Goal: Task Accomplishment & Management: Use online tool/utility

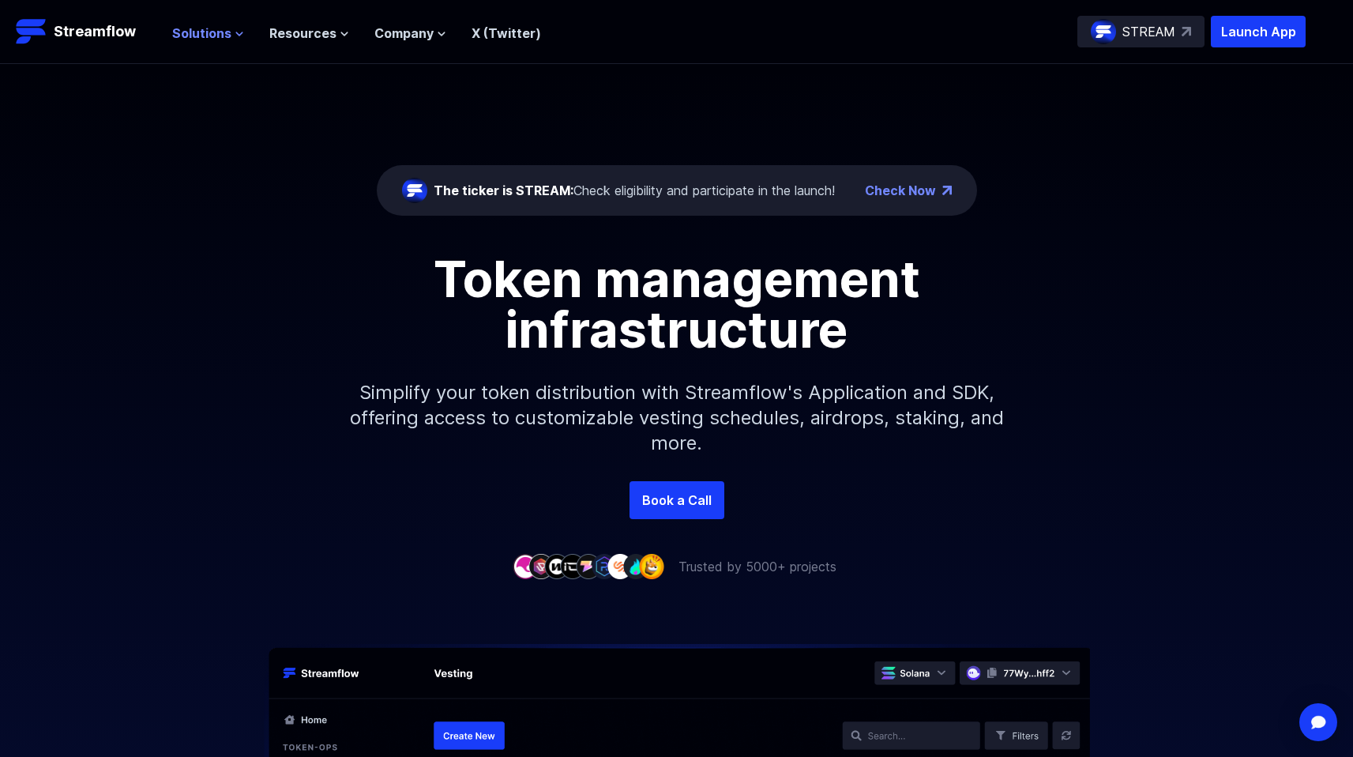
click at [239, 36] on icon at bounding box center [239, 33] width 9 height 9
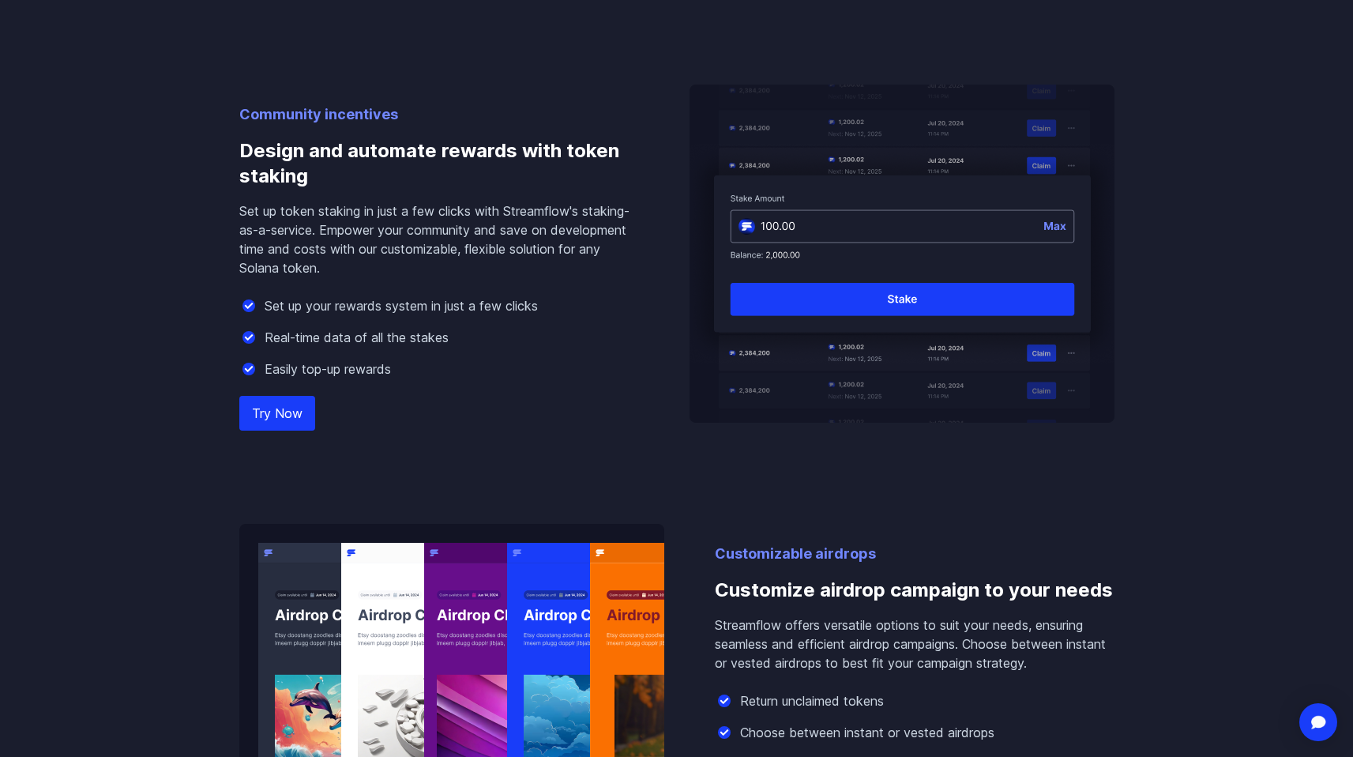
scroll to position [1455, 0]
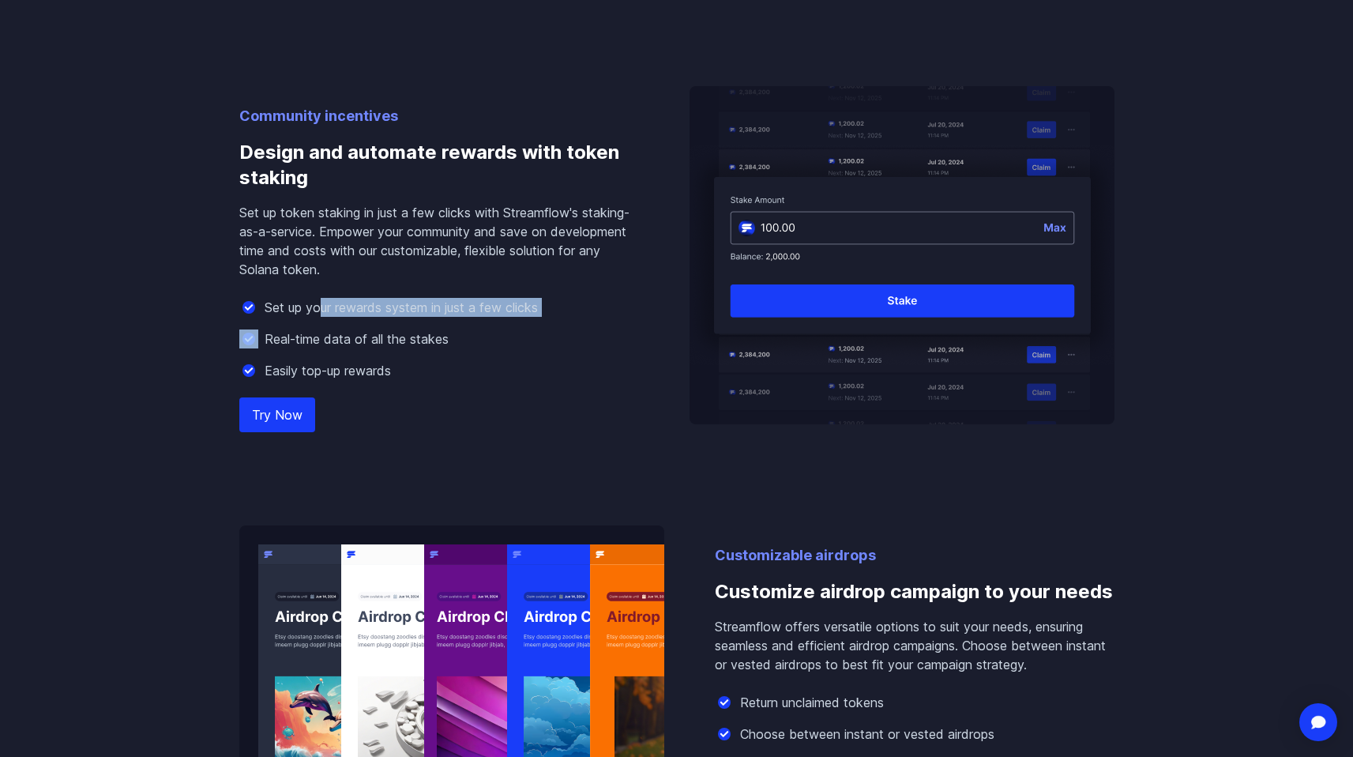
drag, startPoint x: 321, startPoint y: 305, endPoint x: 457, endPoint y: 328, distance: 138.5
click at [457, 328] on div "Set up your rewards system in just a few clicks Real-time data of all the stake…" at bounding box center [439, 339] width 400 height 82
drag, startPoint x: 310, startPoint y: 339, endPoint x: 413, endPoint y: 342, distance: 102.7
click at [413, 342] on p "Real-time data of all the stakes" at bounding box center [357, 338] width 184 height 19
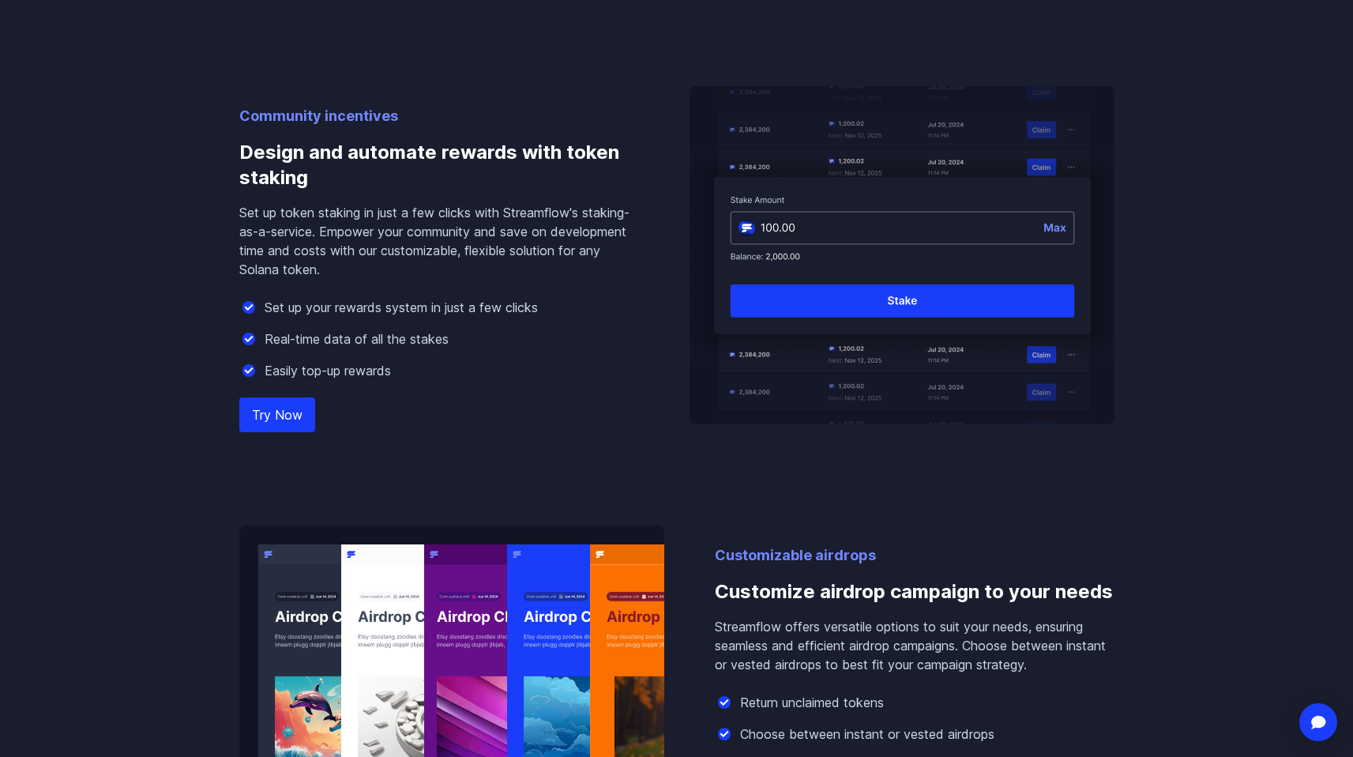
drag, startPoint x: 413, startPoint y: 342, endPoint x: 407, endPoint y: 355, distance: 14.8
click at [413, 344] on p "Real-time data of all the stakes" at bounding box center [357, 338] width 184 height 19
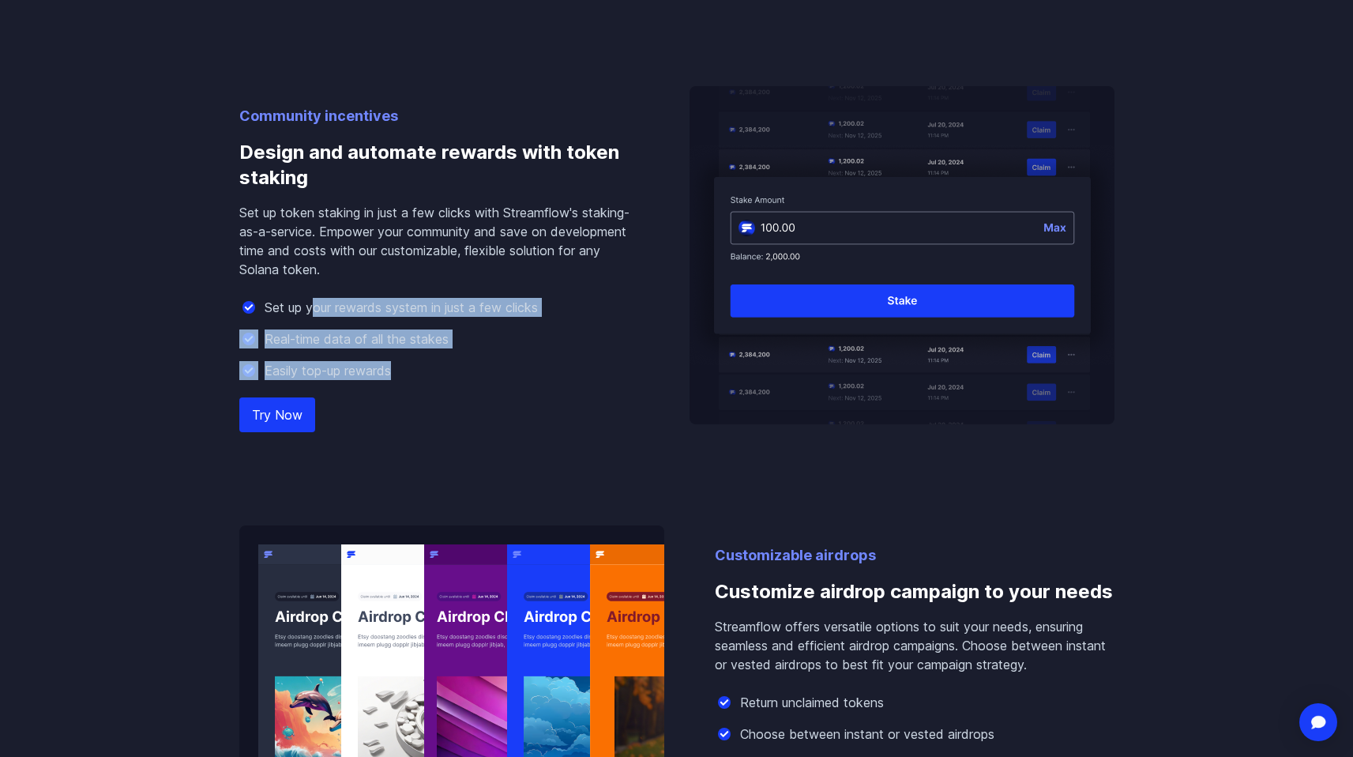
drag, startPoint x: 406, startPoint y: 363, endPoint x: 310, endPoint y: 316, distance: 106.7
click at [310, 316] on div "Set up your rewards system in just a few clicks Real-time data of all the stake…" at bounding box center [439, 339] width 400 height 82
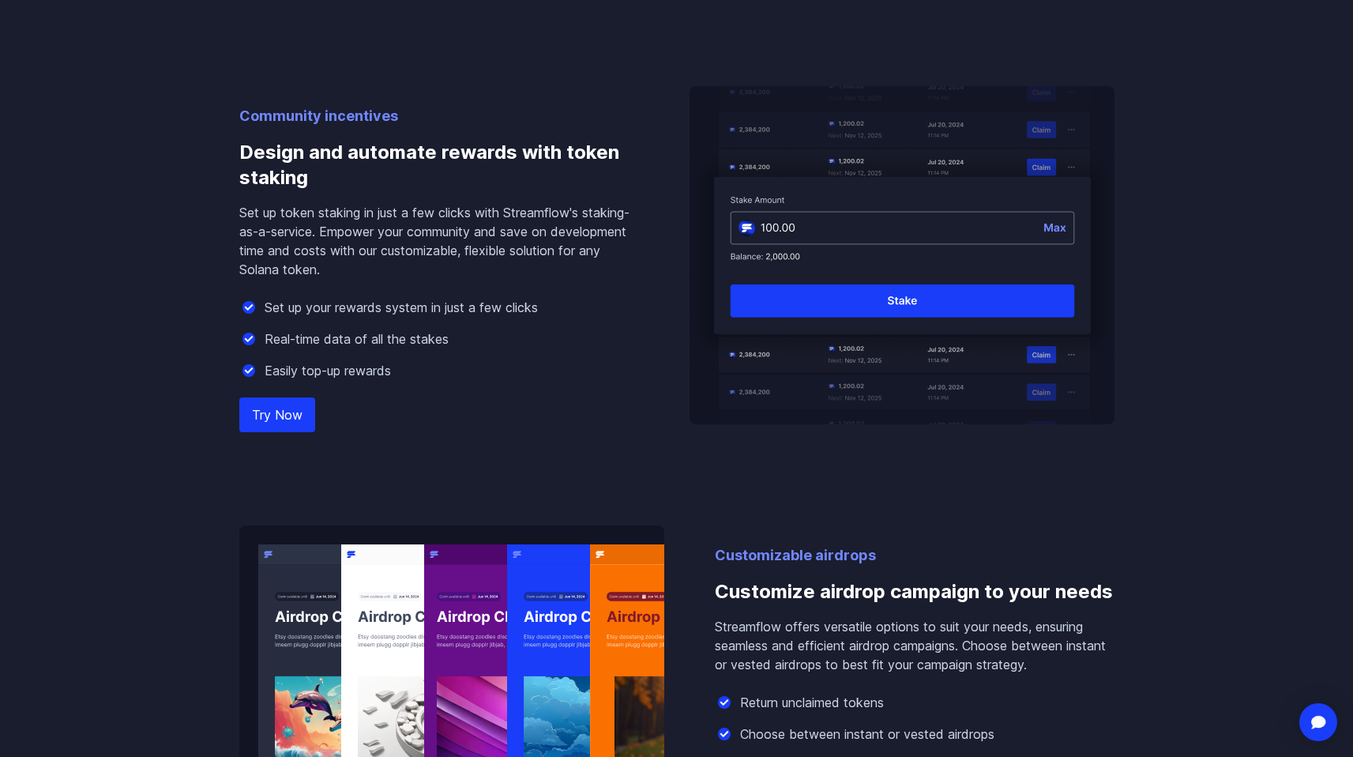
click at [262, 239] on p "Set up token staking in just a few clicks with Streamflow's staking-as-a-servic…" at bounding box center [439, 241] width 400 height 76
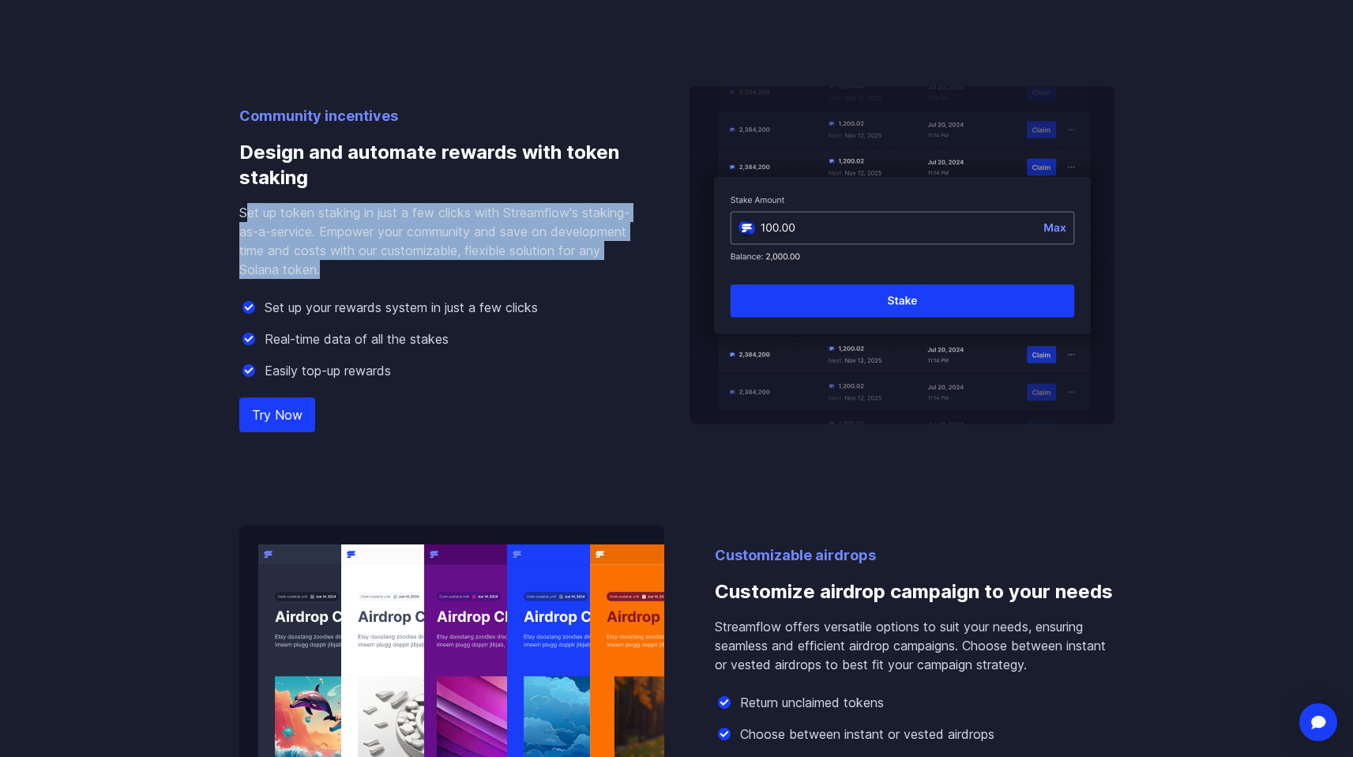
drag, startPoint x: 247, startPoint y: 205, endPoint x: 438, endPoint y: 269, distance: 200.8
click at [437, 268] on p "Set up token staking in just a few clicks with Streamflow's staking-as-a-servic…" at bounding box center [439, 241] width 400 height 76
click at [299, 400] on link "Try Now" at bounding box center [277, 414] width 76 height 35
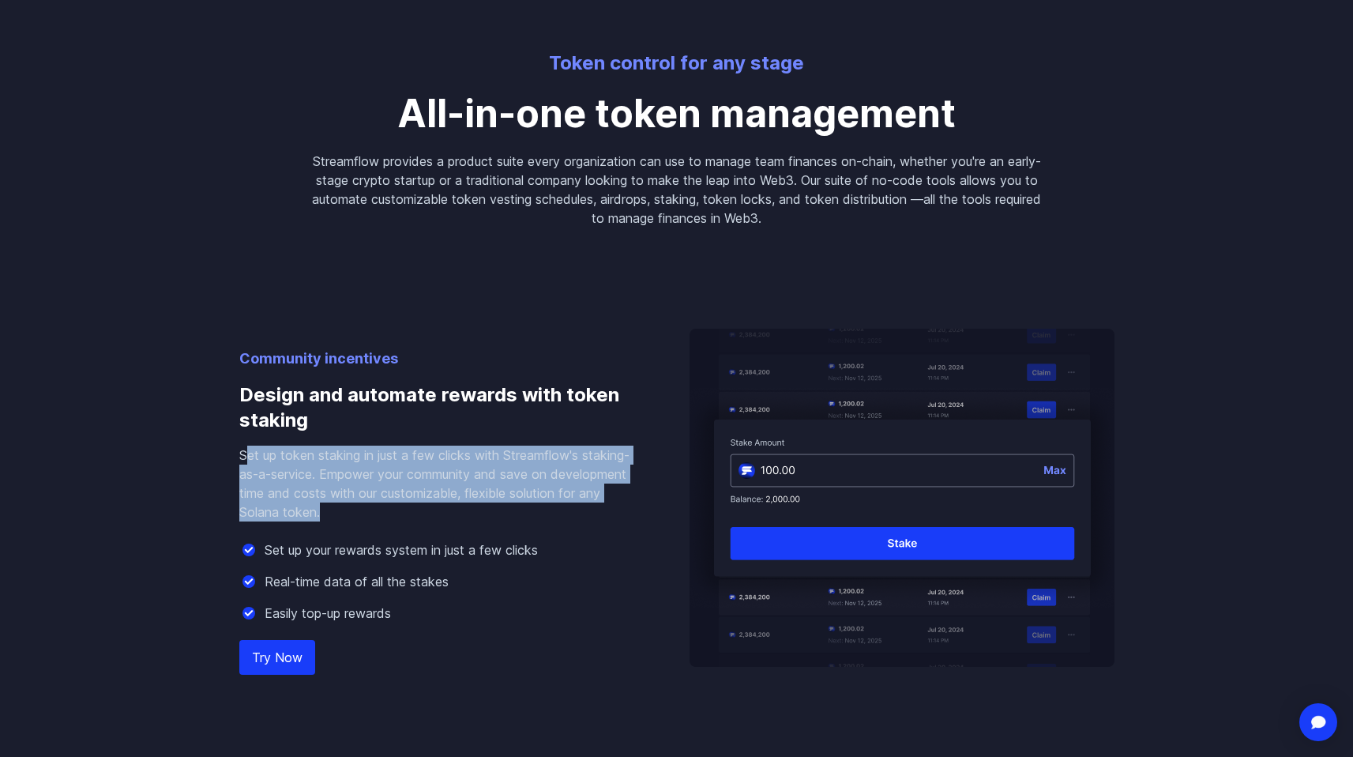
scroll to position [1214, 0]
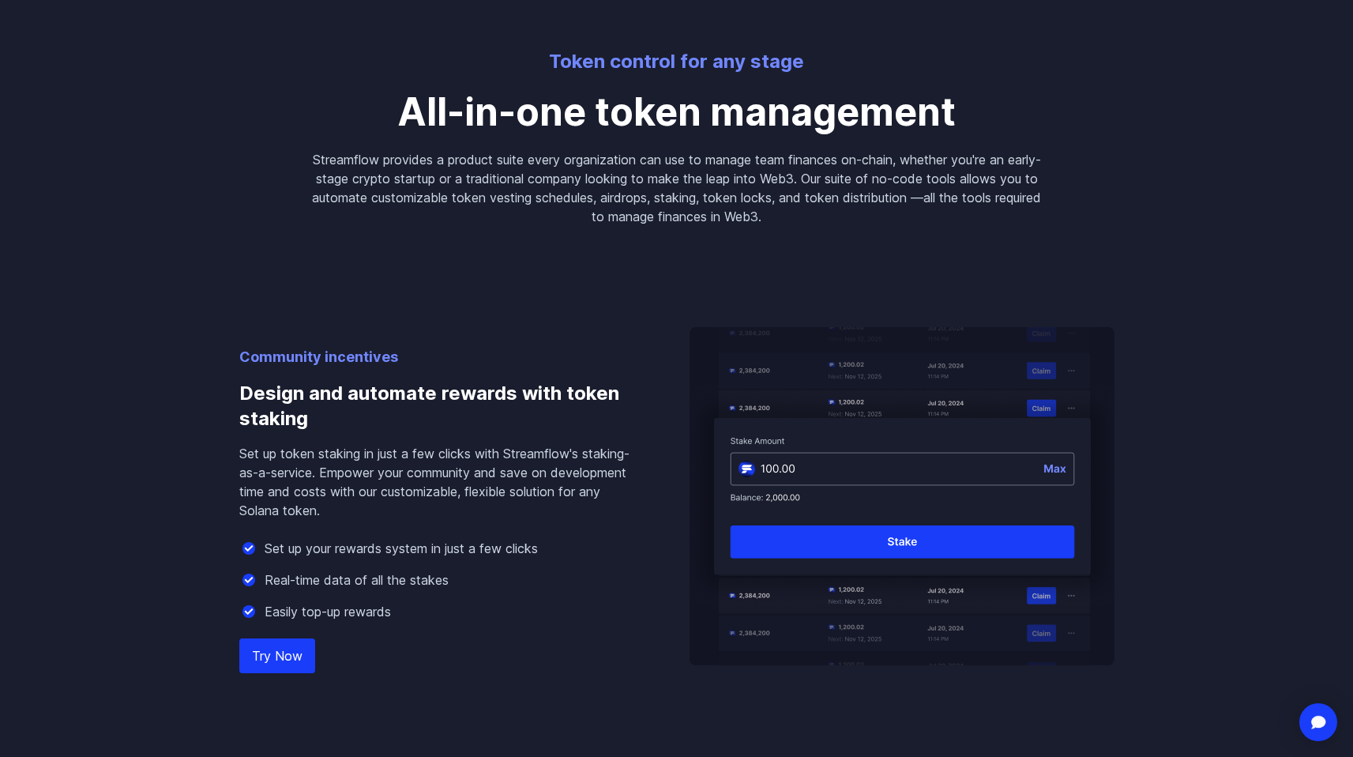
click at [343, 540] on p "Set up your rewards system in just a few clicks" at bounding box center [401, 548] width 273 height 19
drag, startPoint x: 325, startPoint y: 573, endPoint x: 453, endPoint y: 566, distance: 127.4
click at [421, 569] on div "Set up your rewards system in just a few clicks Real-time data of all the stake…" at bounding box center [439, 580] width 400 height 82
click at [726, 472] on img at bounding box center [902, 496] width 425 height 338
click at [488, 490] on p "Set up token staking in just a few clicks with Streamflow's staking-as-a-servic…" at bounding box center [439, 482] width 400 height 76
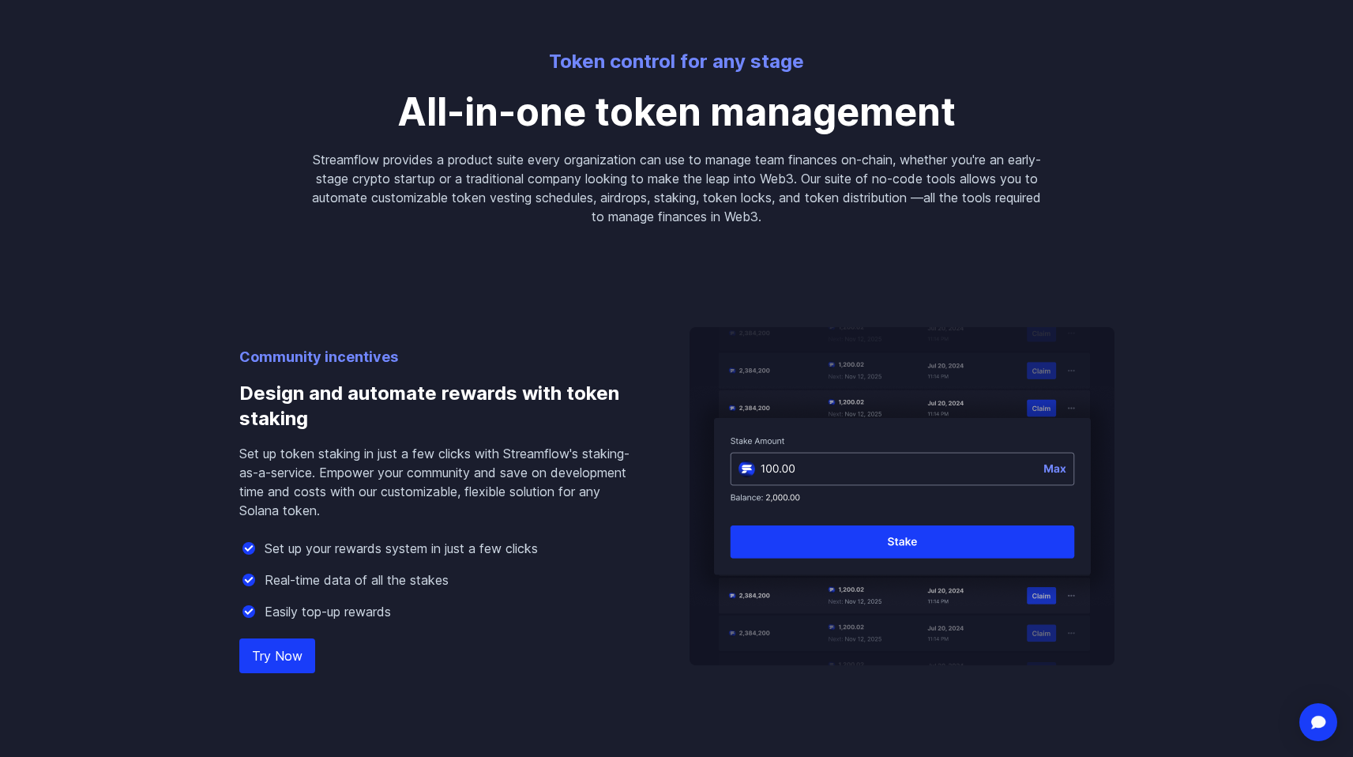
scroll to position [835, 0]
